Goal: Information Seeking & Learning: Understand process/instructions

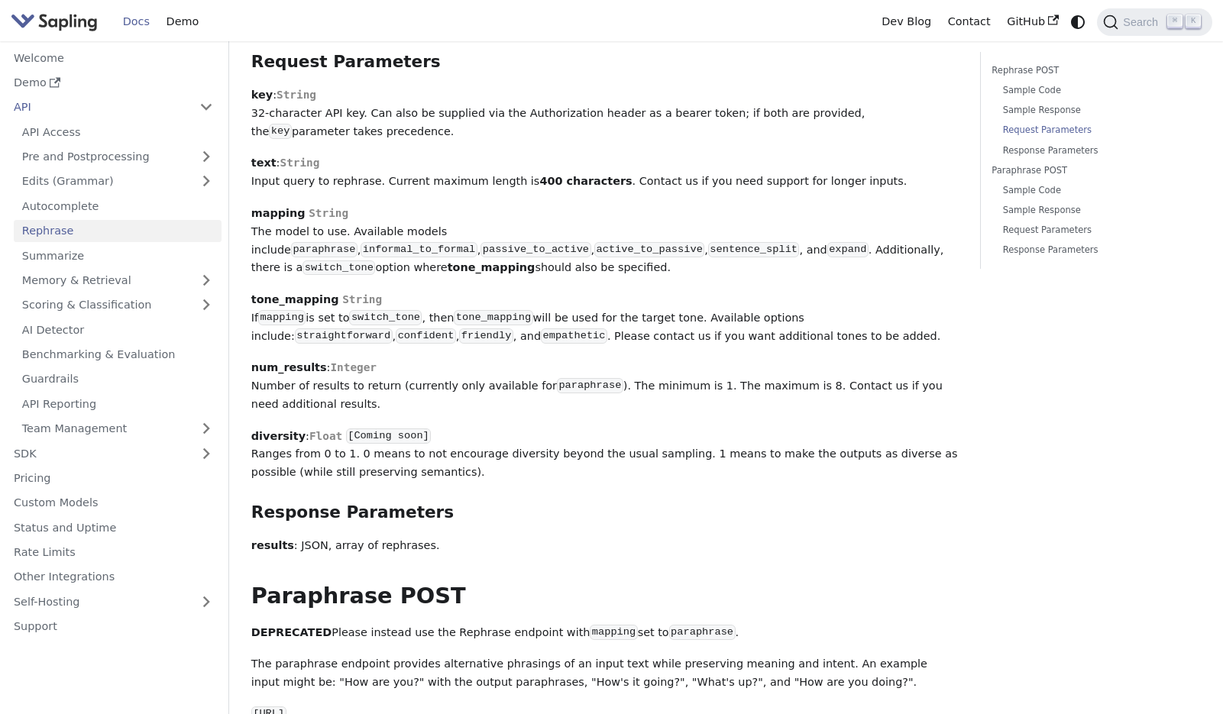
scroll to position [1356, 0]
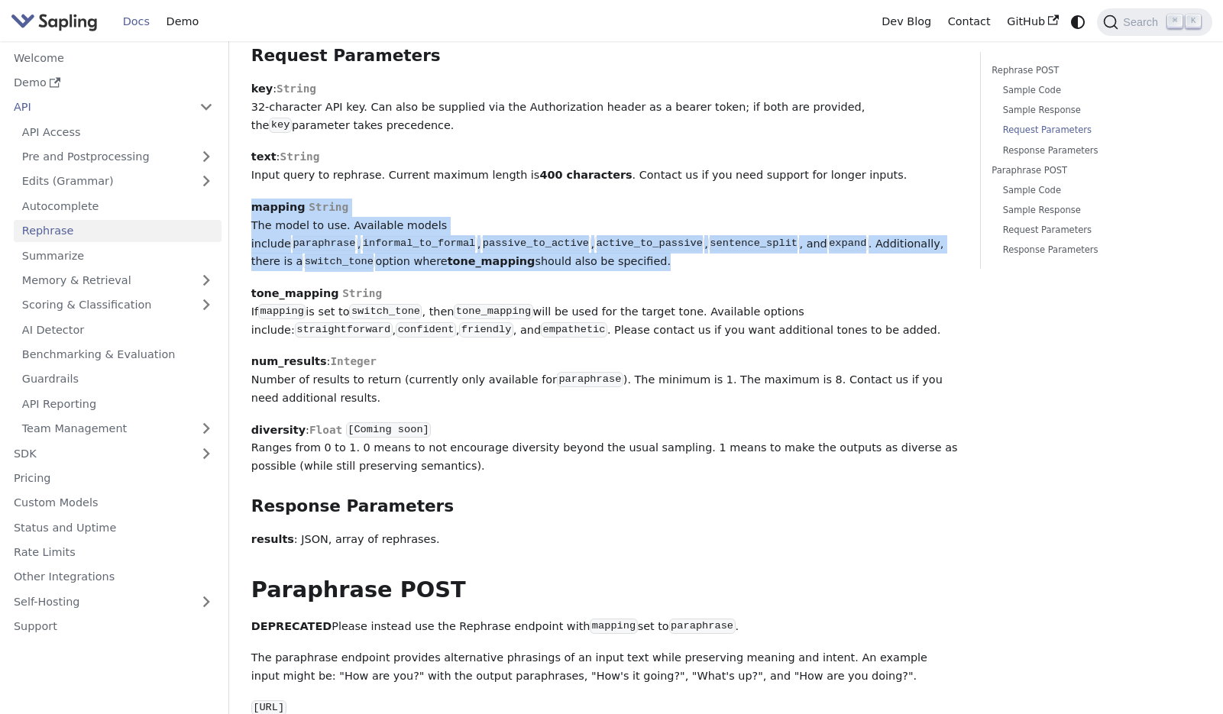
drag, startPoint x: 248, startPoint y: 210, endPoint x: 397, endPoint y: 260, distance: 156.3
click at [397, 260] on div "API Rephrase On this page Rephrase The Paraphrase and Rephrase endpoints offer …" at bounding box center [604, 288] width 729 height 3185
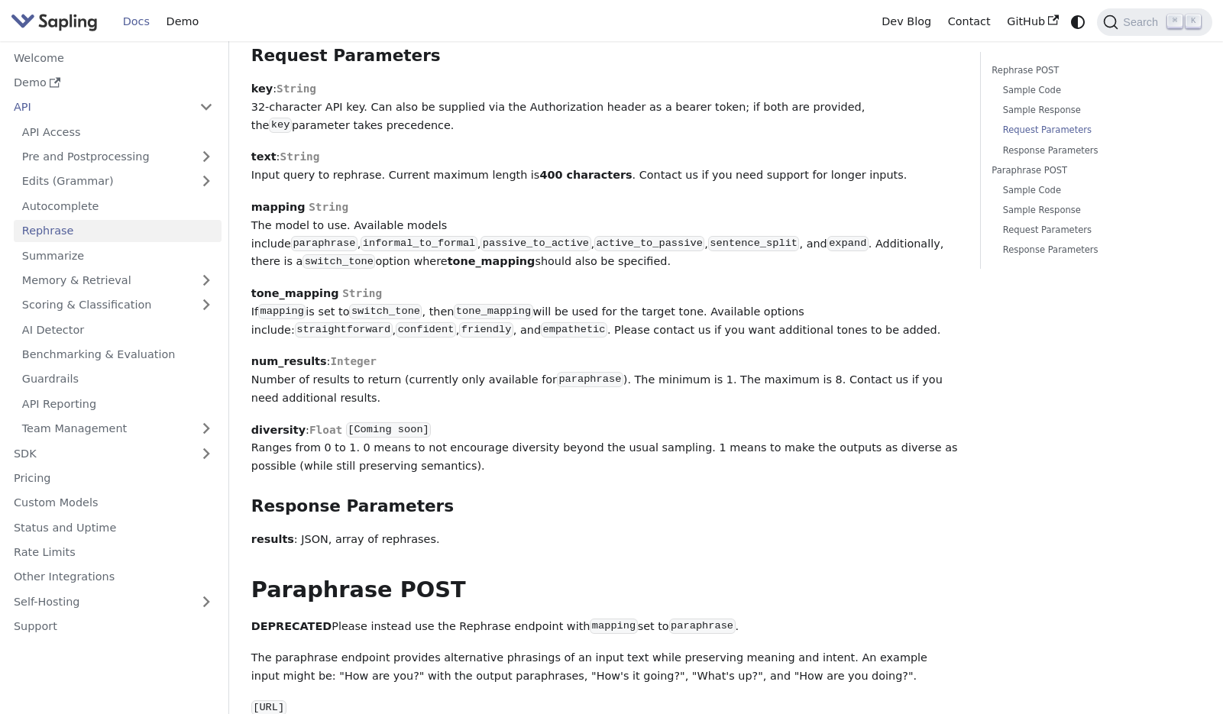
click at [559, 285] on p "tone_mapping String If mapping is set to switch_tone , then tone_mapping will b…" at bounding box center [604, 312] width 707 height 54
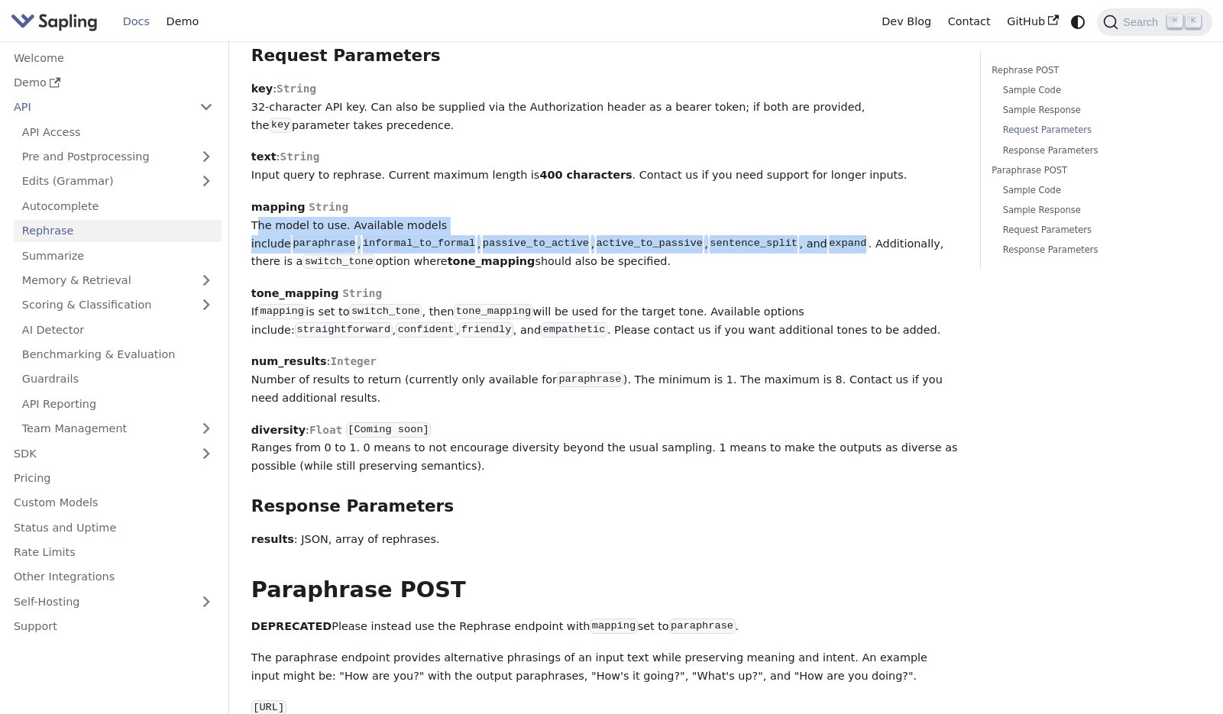
drag, startPoint x: 247, startPoint y: 225, endPoint x: 411, endPoint y: 254, distance: 166.8
click at [411, 254] on div "API Rephrase On this page Rephrase The Paraphrase and Rephrase endpoints offer …" at bounding box center [604, 288] width 729 height 3185
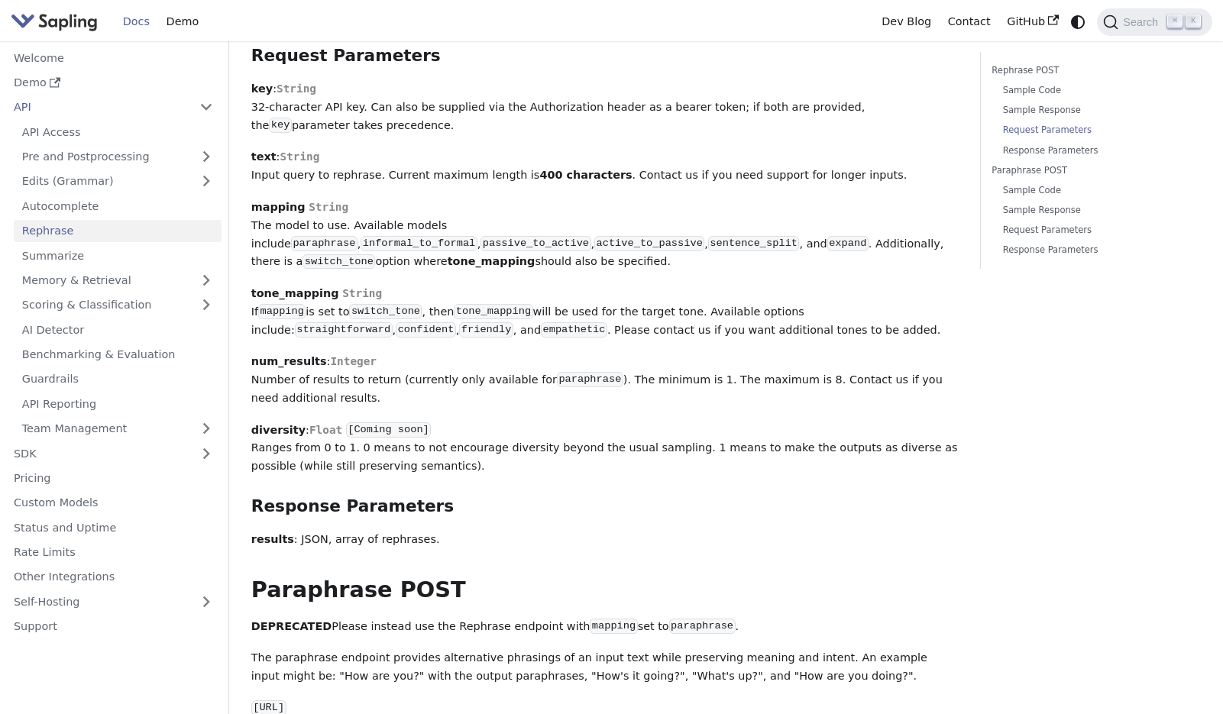
click at [457, 266] on div "Rephrase The Paraphrase and Rephrase endpoints offer paraphrasing for particula…" at bounding box center [604, 262] width 707 height 3070
drag, startPoint x: 253, startPoint y: 283, endPoint x: 458, endPoint y: 305, distance: 206.7
click at [458, 305] on p "tone_mapping String If mapping is set to switch_tone , then tone_mapping will b…" at bounding box center [604, 312] width 707 height 54
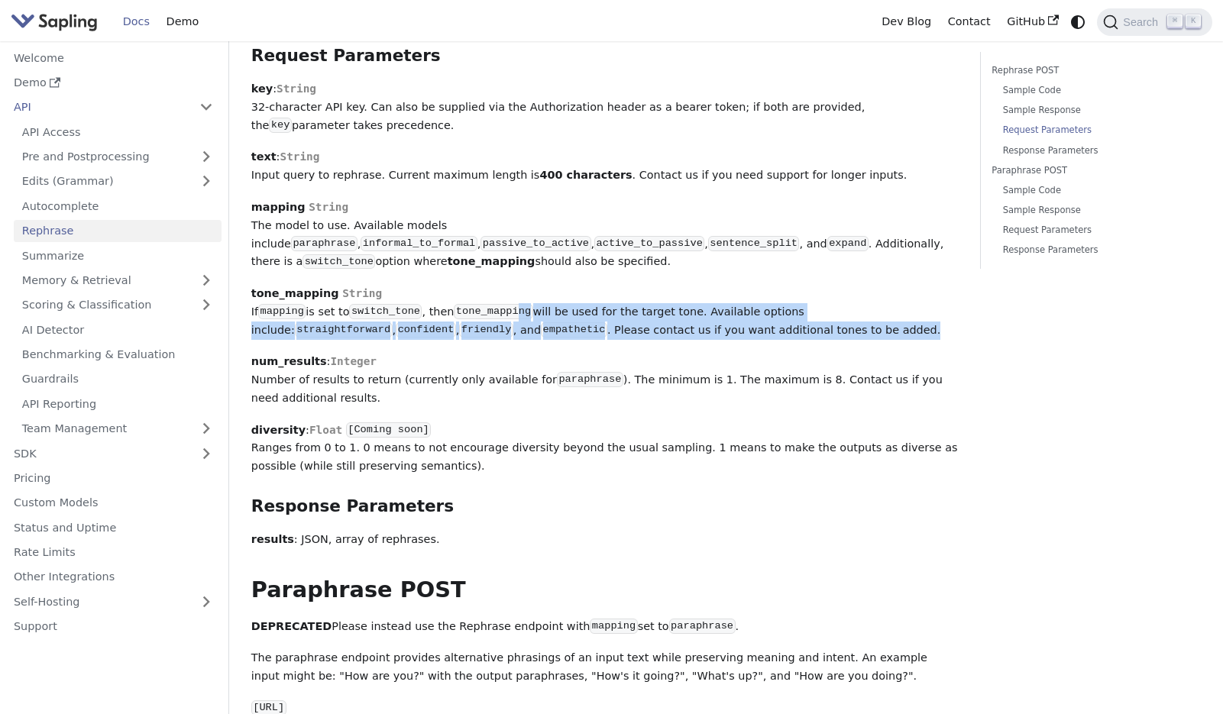
drag, startPoint x: 779, startPoint y: 320, endPoint x: 522, endPoint y: 305, distance: 258.0
click at [522, 305] on p "tone_mapping String If mapping is set to switch_tone , then tone_mapping will b…" at bounding box center [604, 312] width 707 height 54
click at [805, 317] on p "tone_mapping String If mapping is set to switch_tone , then tone_mapping will b…" at bounding box center [604, 312] width 707 height 54
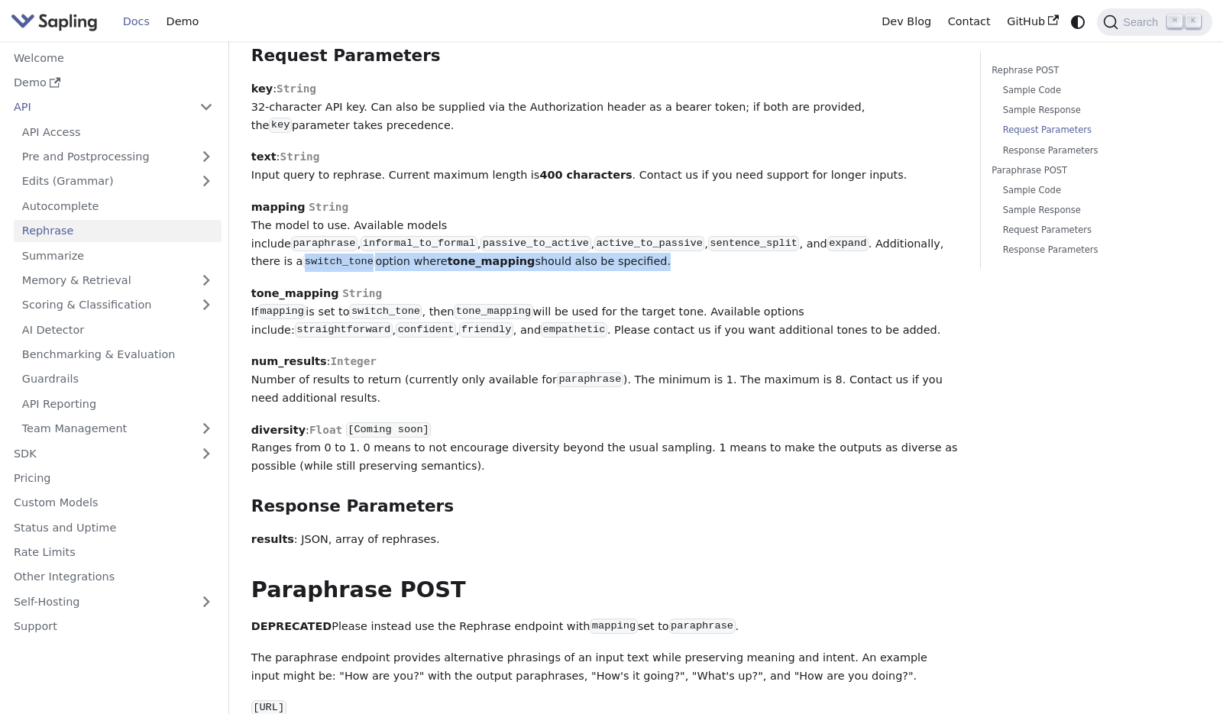
drag, startPoint x: 530, startPoint y: 250, endPoint x: 588, endPoint y: 265, distance: 59.3
click at [588, 265] on div "Rephrase The Paraphrase and Rephrase endpoints offer paraphrasing for particula…" at bounding box center [604, 262] width 707 height 3070
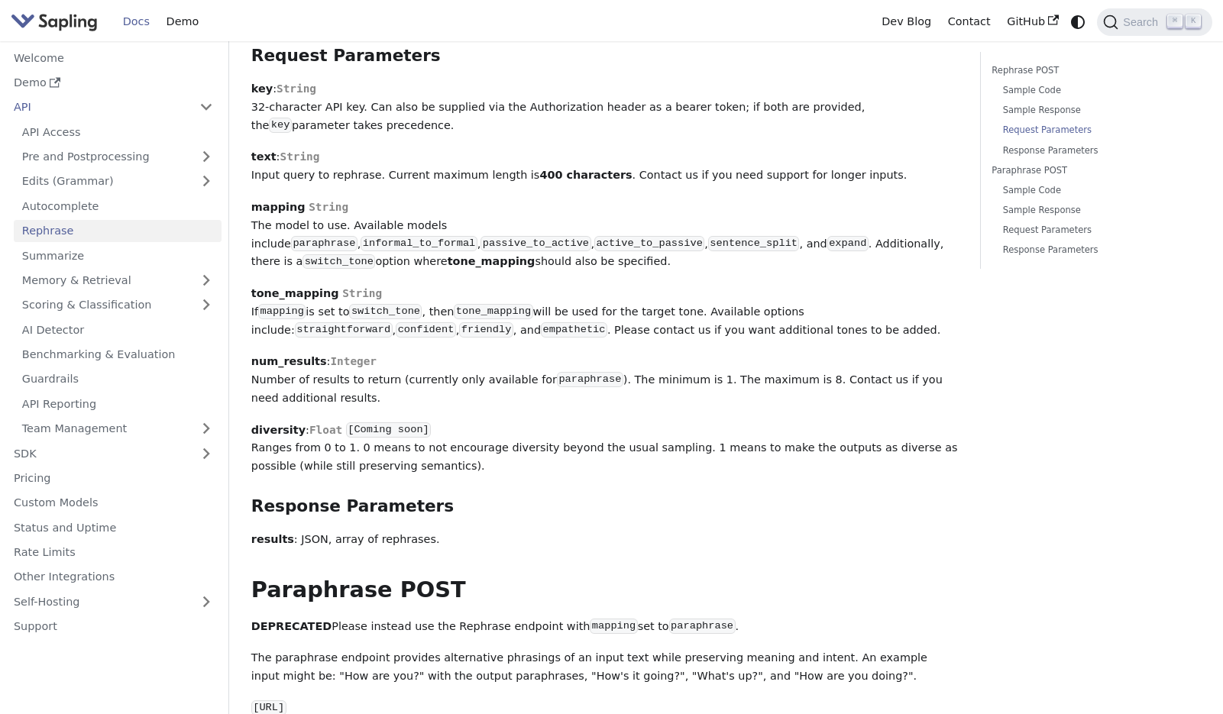
click at [712, 285] on p "tone_mapping String If mapping is set to switch_tone , then tone_mapping will b…" at bounding box center [604, 312] width 707 height 54
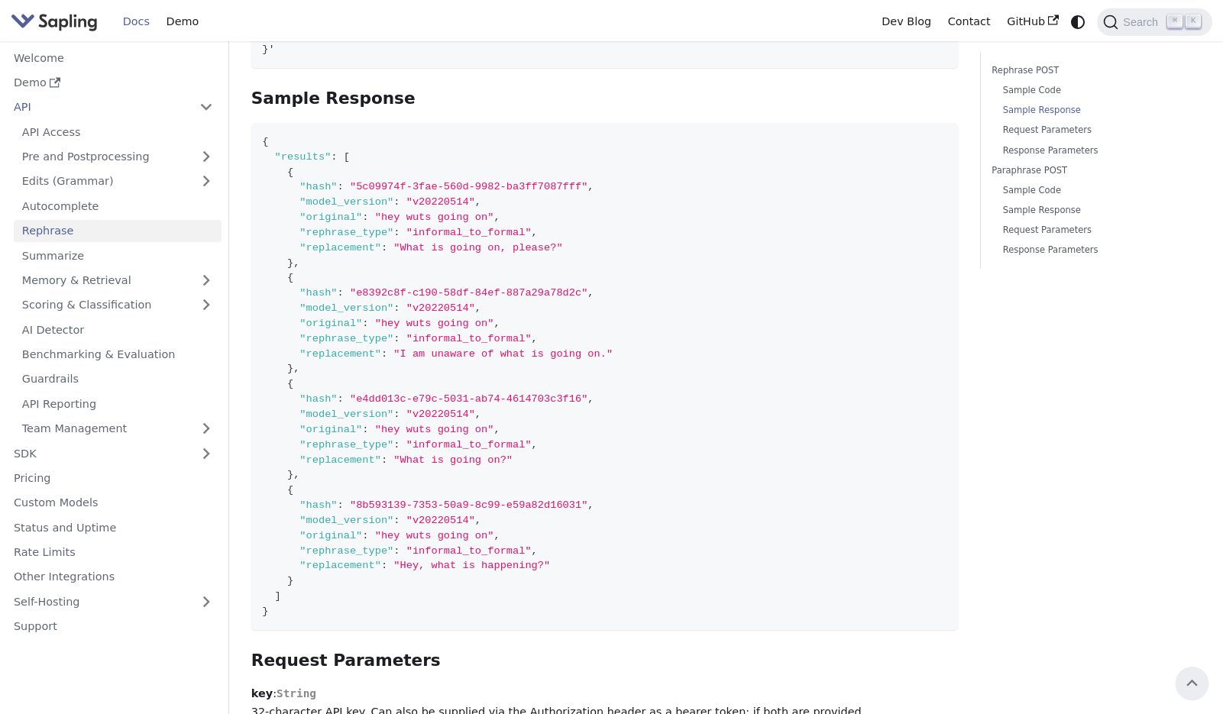
scroll to position [727, 0]
